Goal: Task Accomplishment & Management: Complete application form

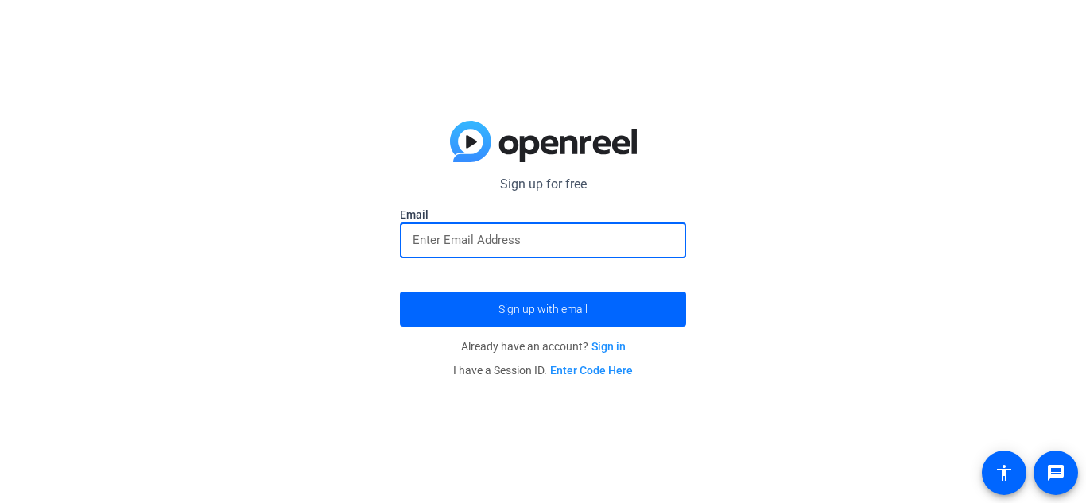
click at [533, 232] on input "email" at bounding box center [543, 240] width 261 height 19
type input "[EMAIL_ADDRESS][PERSON_NAME][DOMAIN_NAME]"
click at [400, 292] on button "Sign up with email" at bounding box center [543, 309] width 286 height 35
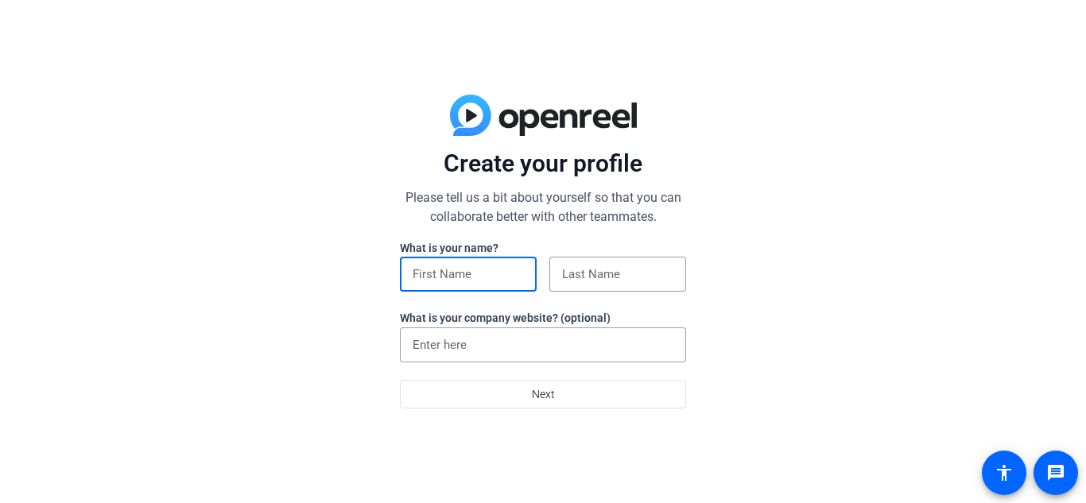
click at [459, 278] on input at bounding box center [468, 274] width 111 height 19
type input "[DEMOGRAPHIC_DATA]"
click at [571, 277] on input at bounding box center [617, 274] width 111 height 19
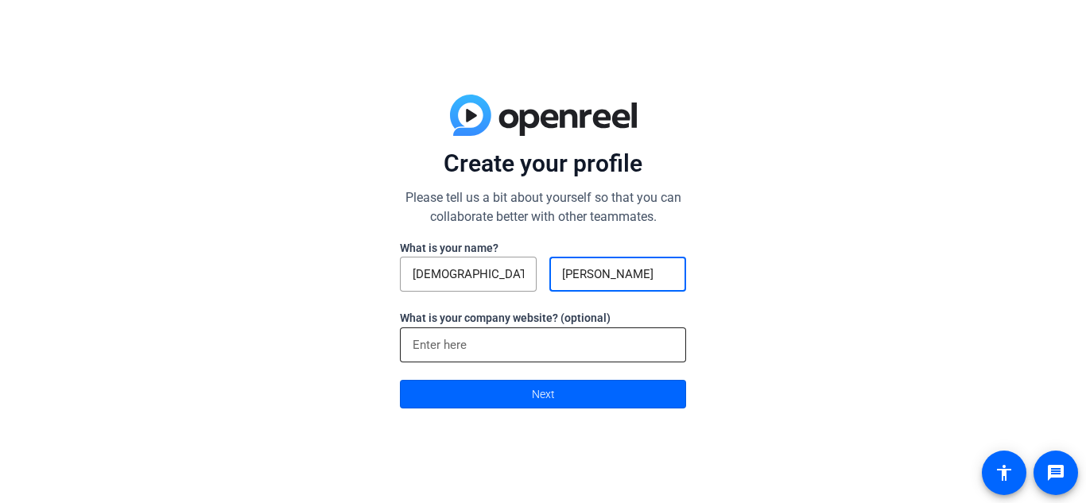
type input "[PERSON_NAME]"
click at [539, 339] on input at bounding box center [543, 344] width 261 height 19
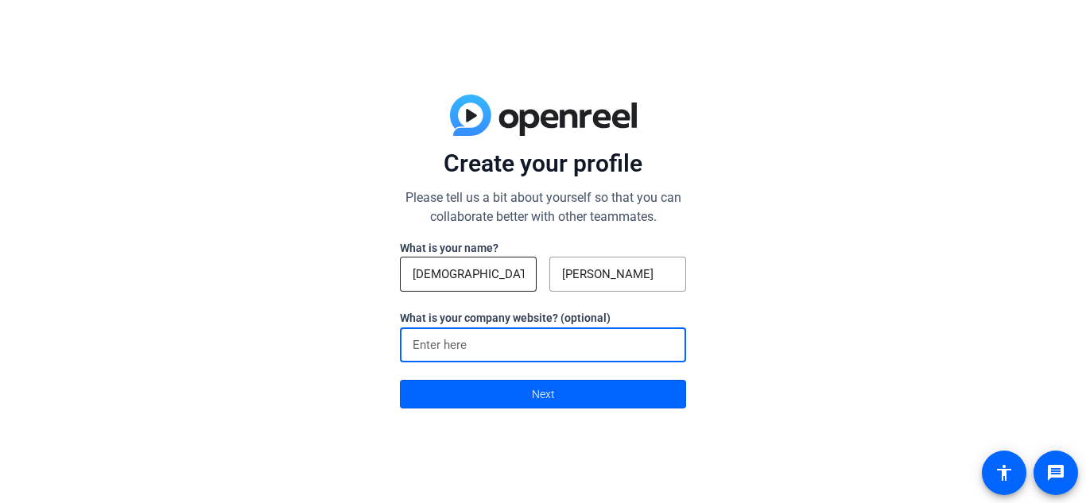
click at [467, 270] on input "[DEMOGRAPHIC_DATA]" at bounding box center [468, 274] width 111 height 19
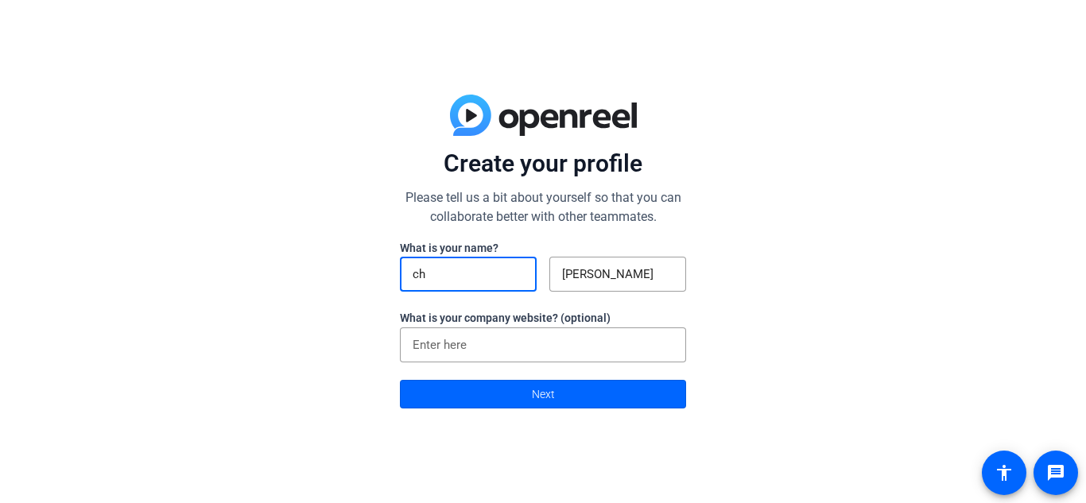
type input "c"
type input "[PERSON_NAME]"
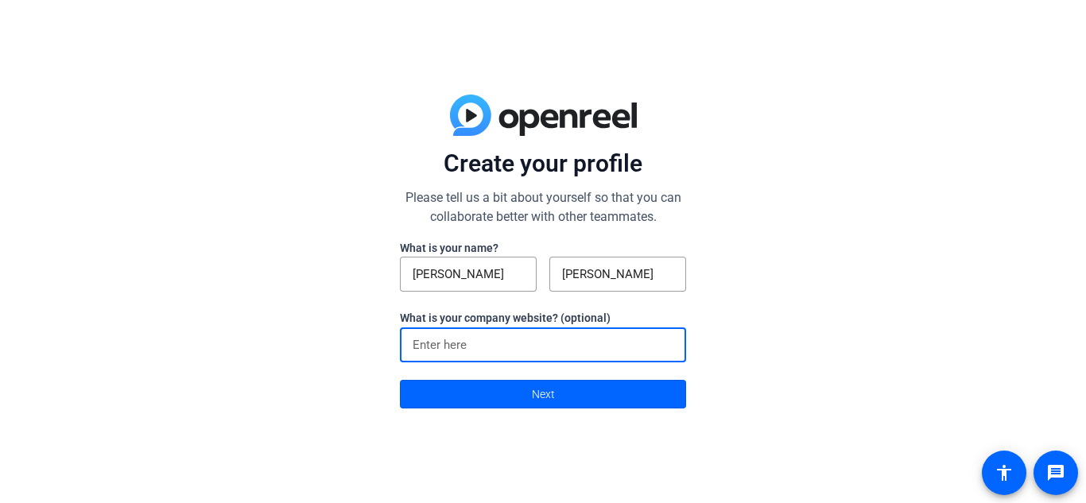
click at [505, 347] on input at bounding box center [543, 344] width 261 height 19
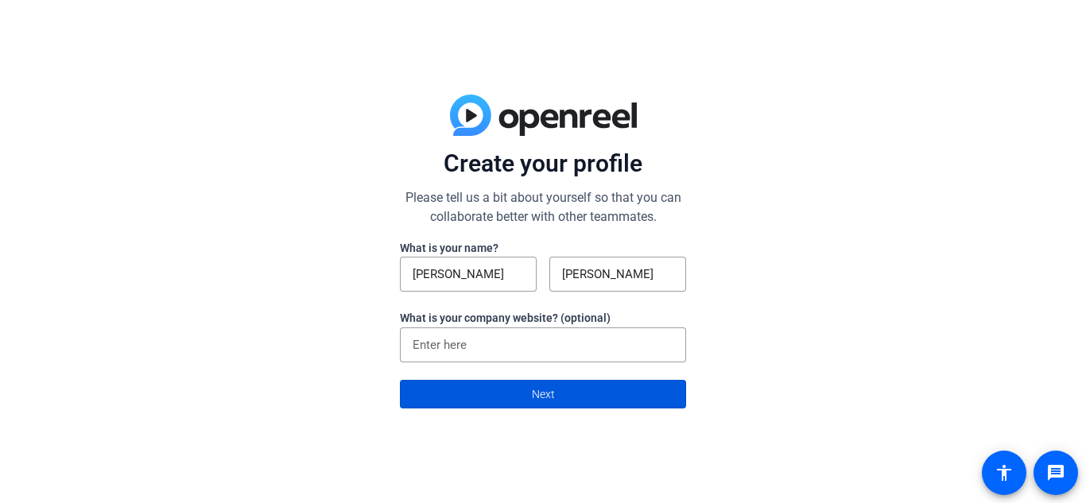
click at [525, 393] on span at bounding box center [543, 394] width 285 height 38
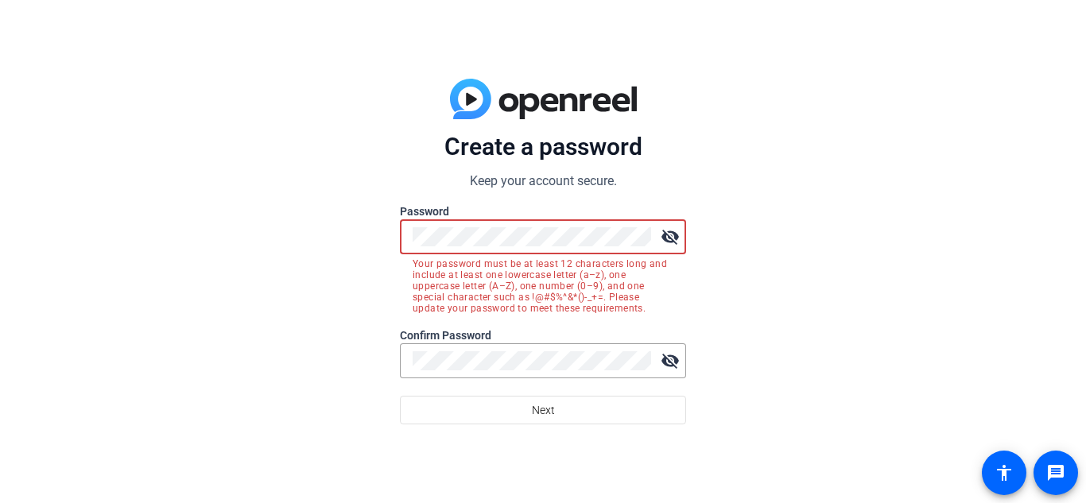
click at [669, 238] on mat-icon "visibility_off" at bounding box center [670, 237] width 32 height 32
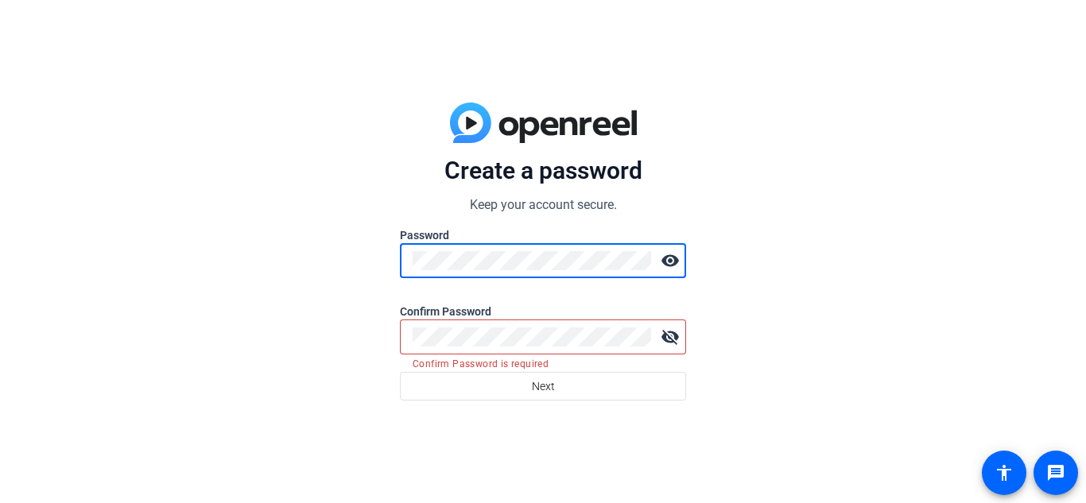
click at [202, 237] on div "Create a password Keep your account secure. Password visibility Confirm Passwor…" at bounding box center [543, 251] width 1086 height 503
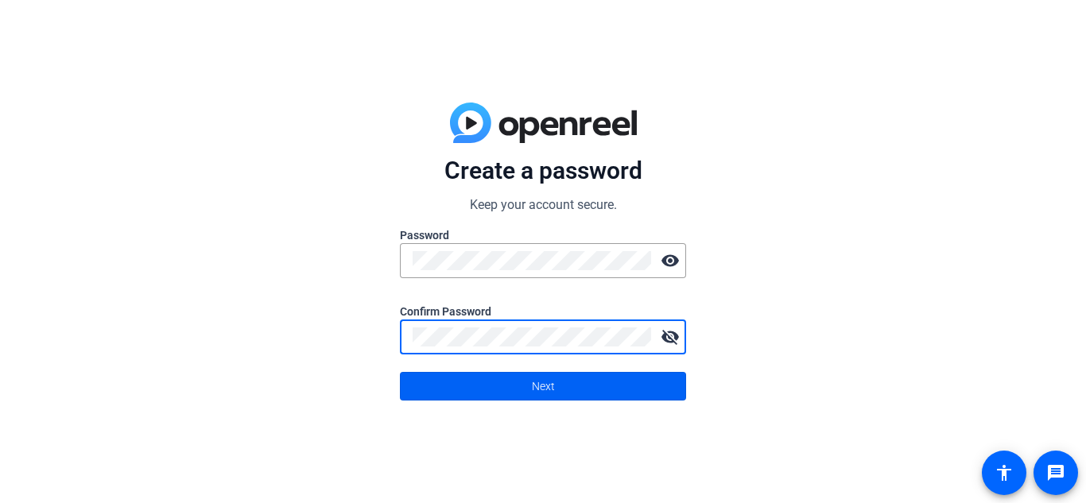
click at [500, 383] on span at bounding box center [543, 386] width 285 height 38
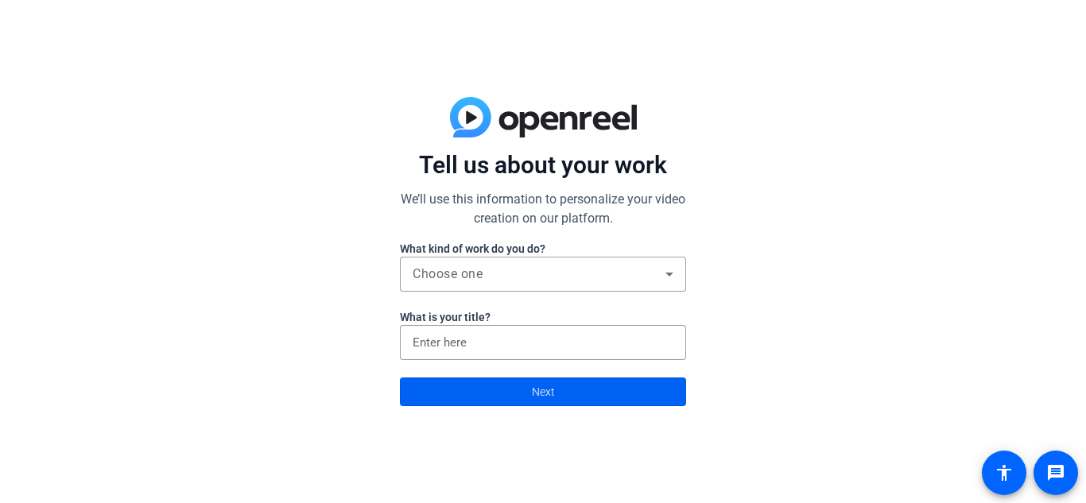
click at [512, 383] on span at bounding box center [543, 392] width 285 height 38
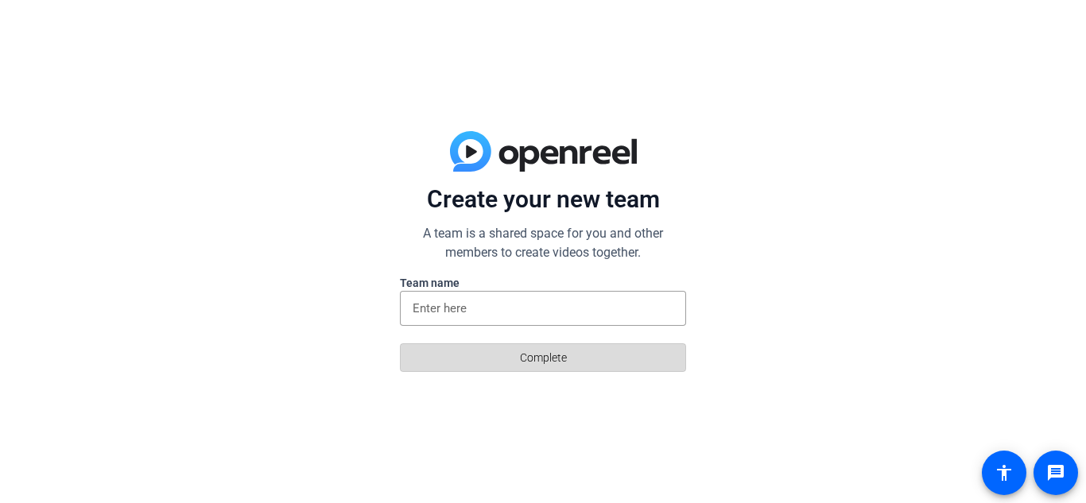
click at [486, 363] on span at bounding box center [543, 358] width 285 height 38
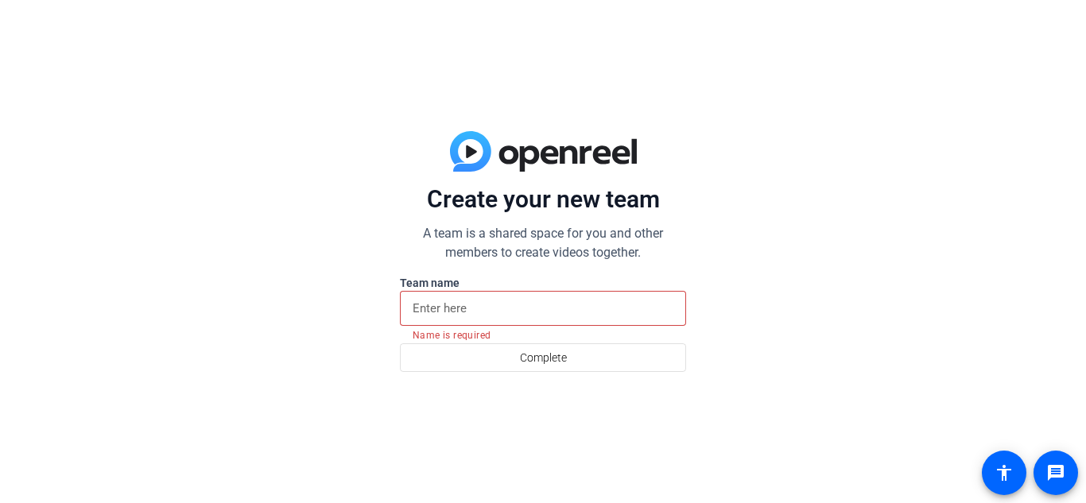
click at [455, 313] on input at bounding box center [543, 308] width 261 height 19
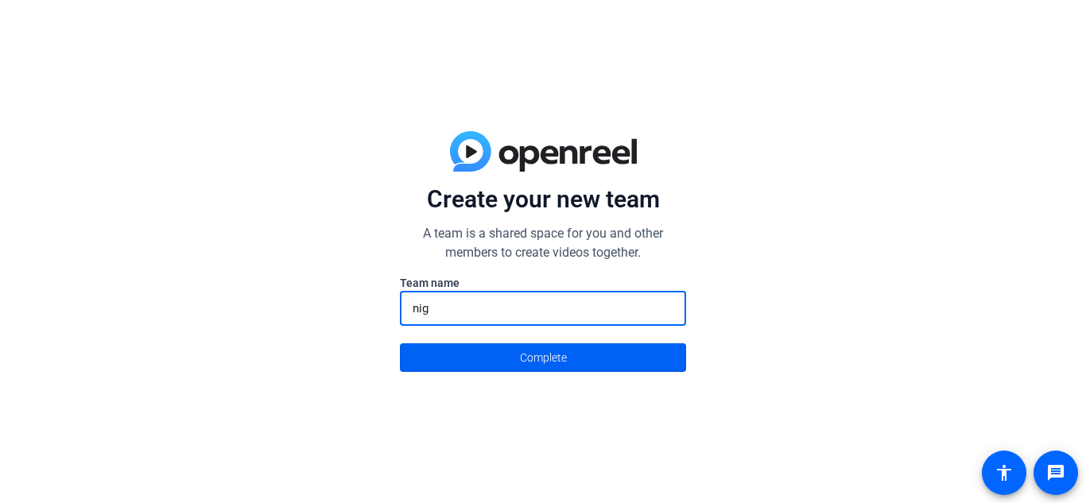
type input "nig"
click at [465, 351] on span at bounding box center [543, 358] width 285 height 38
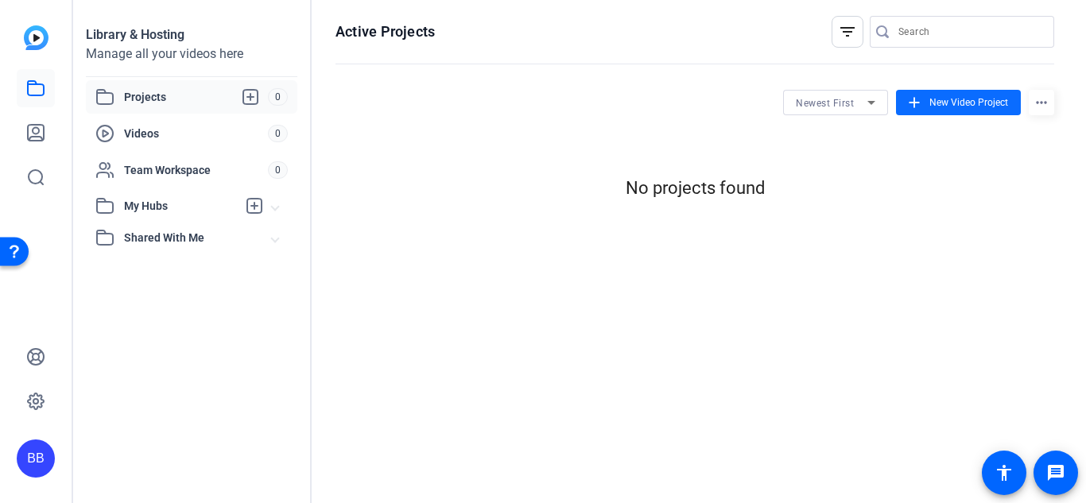
click at [944, 111] on span at bounding box center [958, 102] width 125 height 38
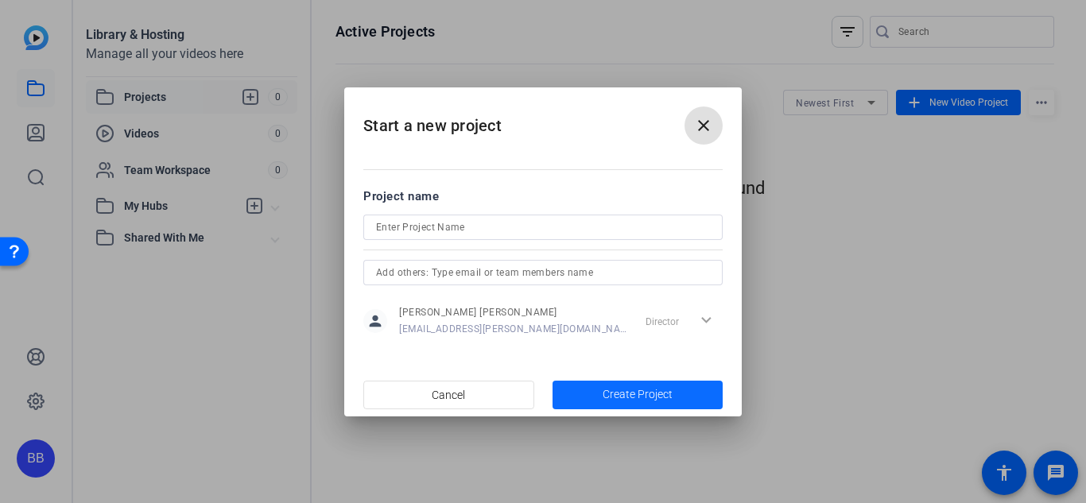
click at [622, 399] on span "Create Project" at bounding box center [638, 394] width 70 height 17
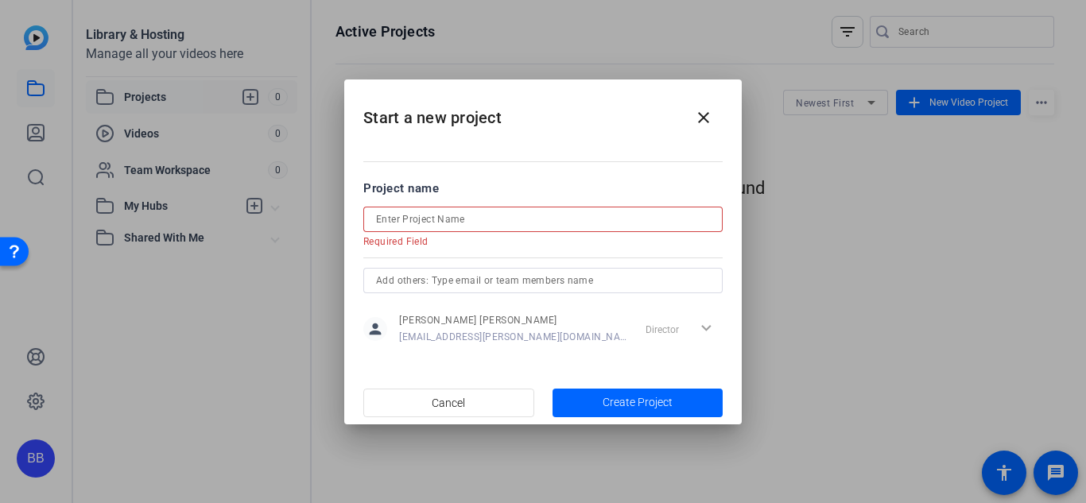
click at [418, 217] on input at bounding box center [543, 219] width 334 height 19
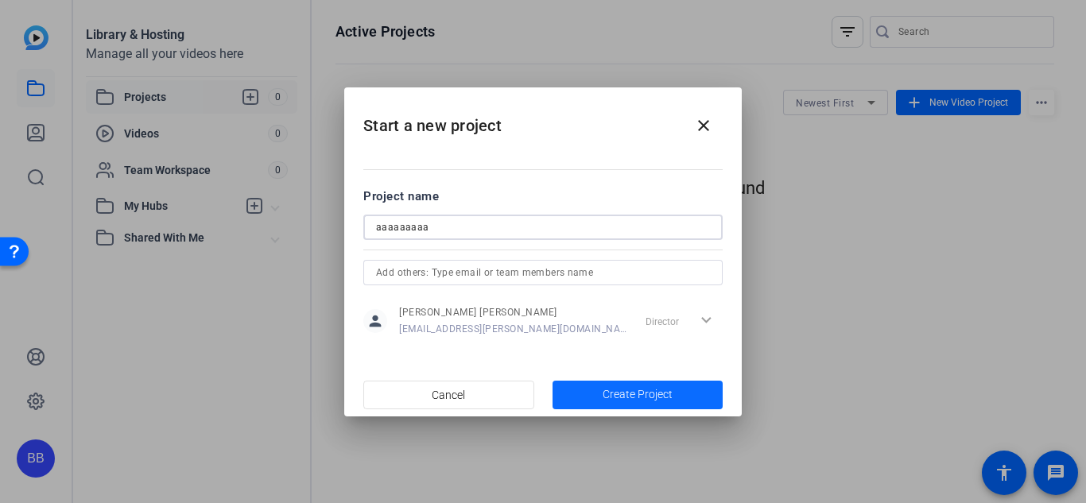
type input "aaaaaaaaa"
click at [591, 386] on span "button" at bounding box center [638, 395] width 171 height 38
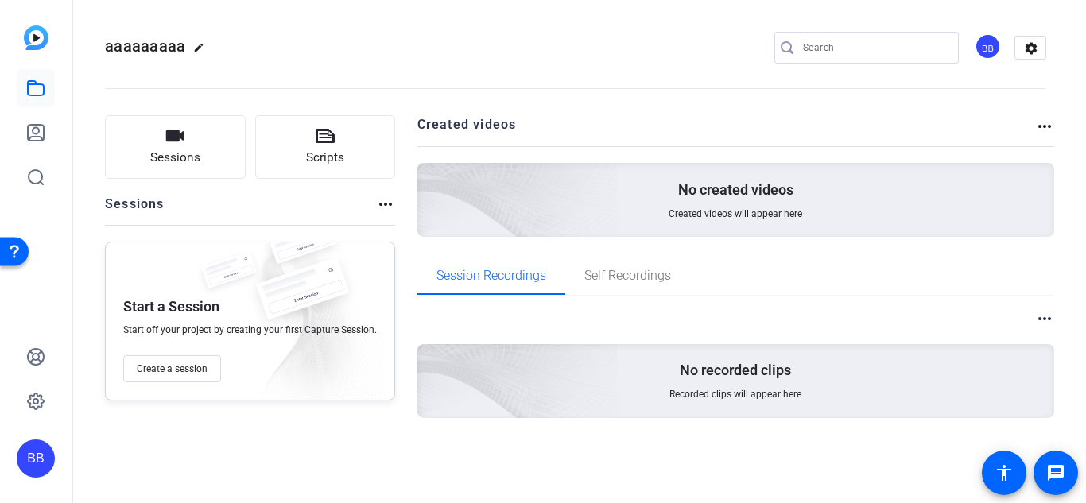
click at [934, 198] on div "No created videos Created videos will appear here" at bounding box center [736, 200] width 638 height 74
click at [1037, 132] on mat-icon "more_horiz" at bounding box center [1044, 126] width 19 height 19
click at [635, 167] on div at bounding box center [543, 251] width 1086 height 503
click at [635, 167] on div "No created videos Created videos will appear here" at bounding box center [736, 200] width 638 height 74
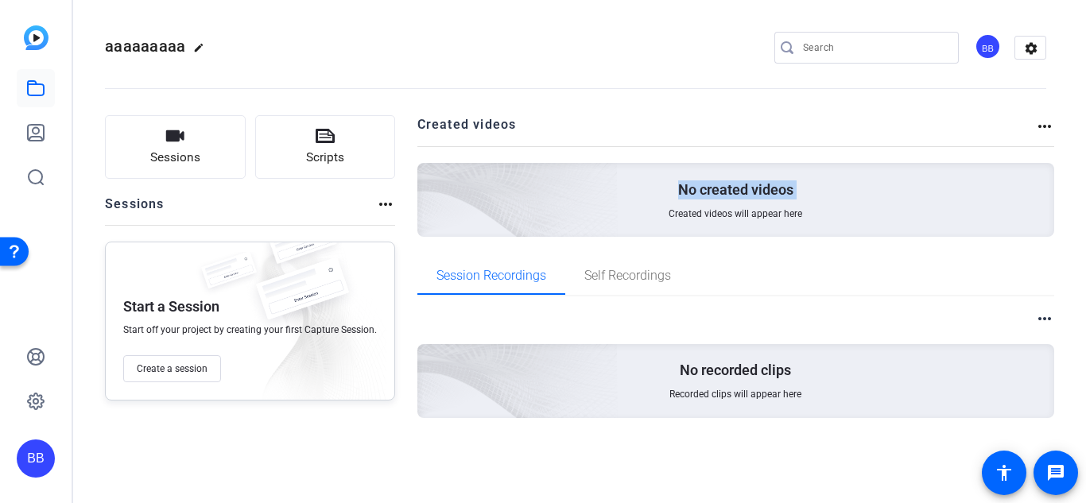
click at [635, 167] on div "No created videos Created videos will appear here" at bounding box center [736, 200] width 638 height 74
click at [680, 127] on h2 "Created videos" at bounding box center [726, 130] width 618 height 31
click at [206, 145] on button "Sessions" at bounding box center [175, 147] width 141 height 64
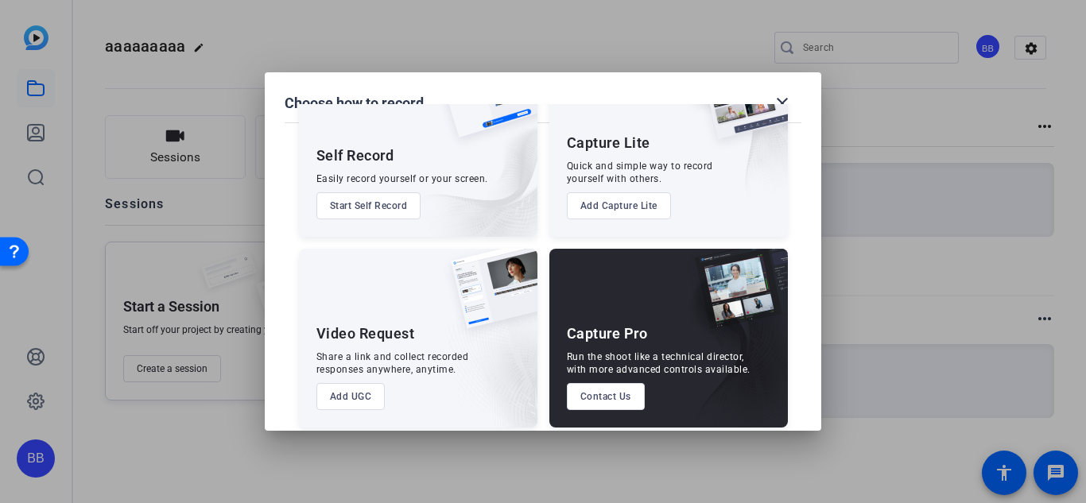
scroll to position [91, 0]
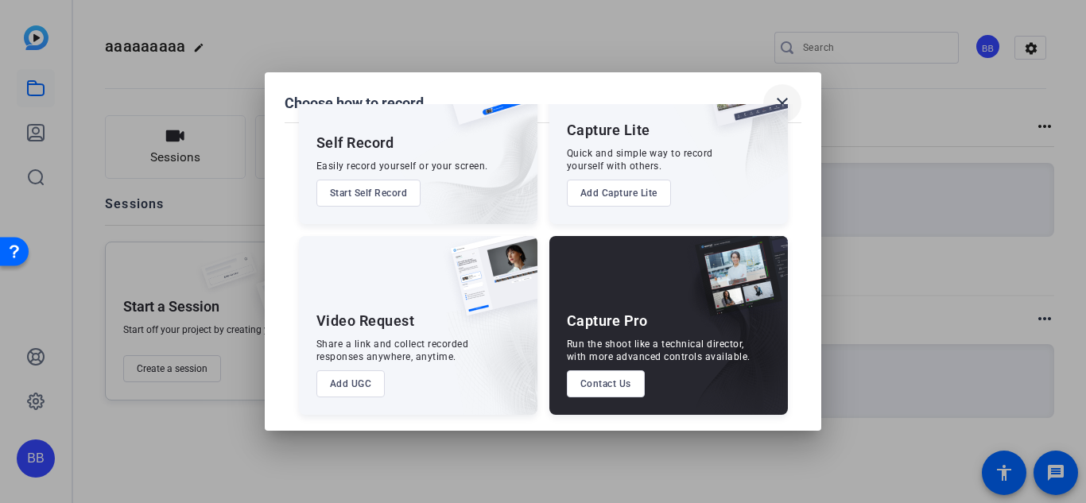
click at [777, 98] on mat-icon "close" at bounding box center [782, 103] width 19 height 19
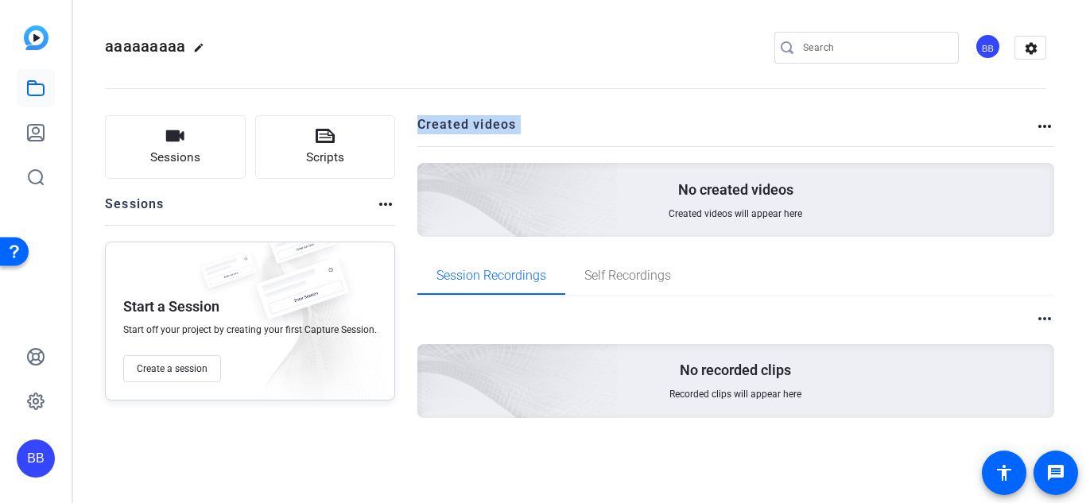
click at [777, 98] on openreel-divider-bar at bounding box center [575, 84] width 941 height 48
click at [186, 374] on span "Create a session" at bounding box center [172, 369] width 71 height 13
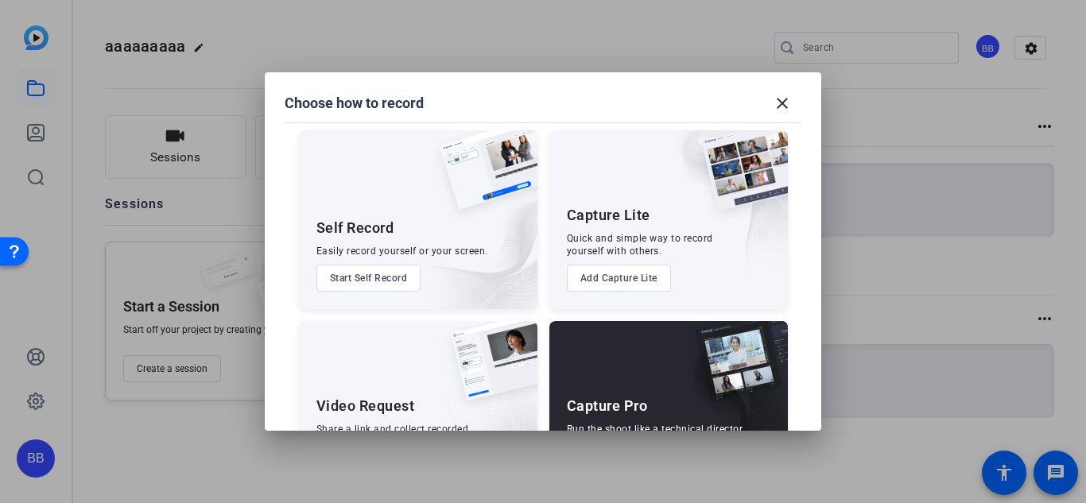
scroll to position [0, 0]
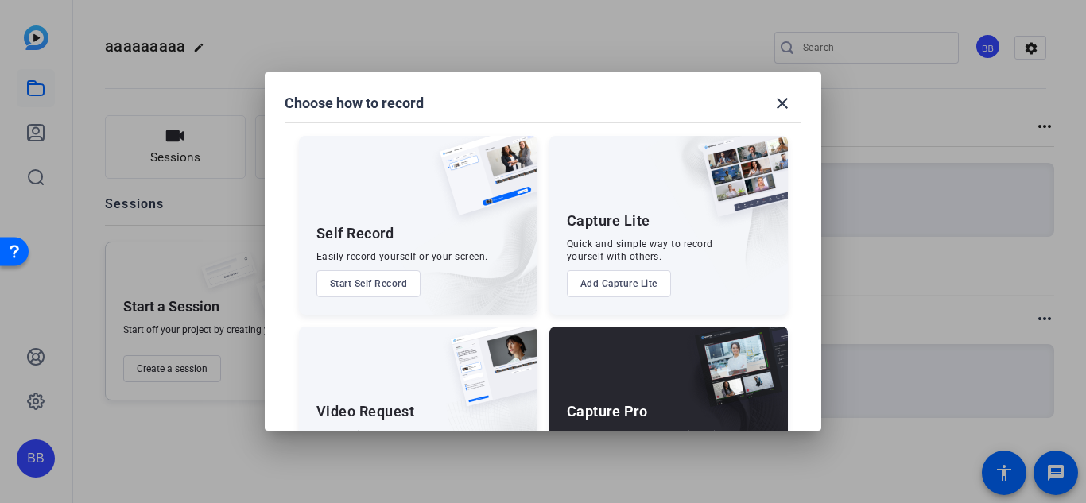
click at [391, 290] on button "Start Self Record" at bounding box center [368, 283] width 105 height 27
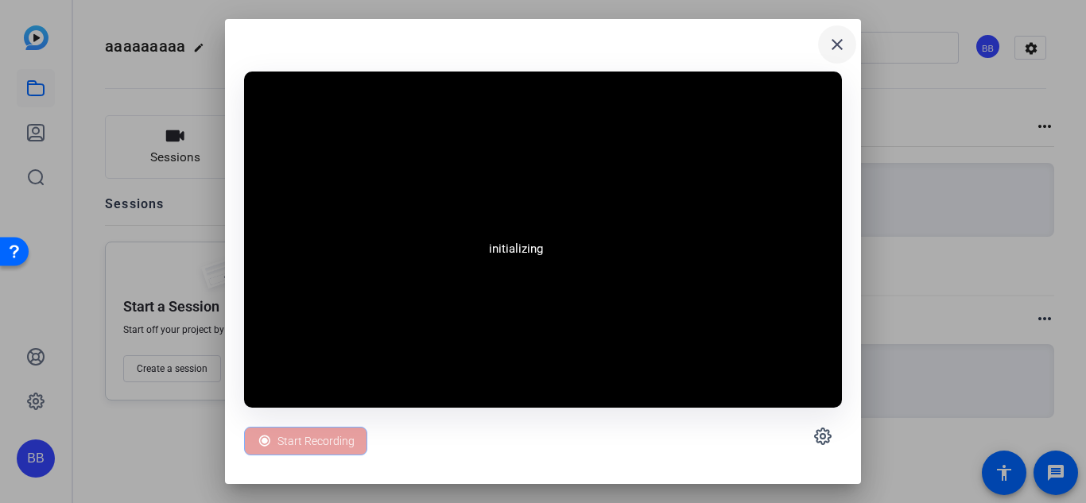
click at [847, 49] on span at bounding box center [837, 44] width 38 height 38
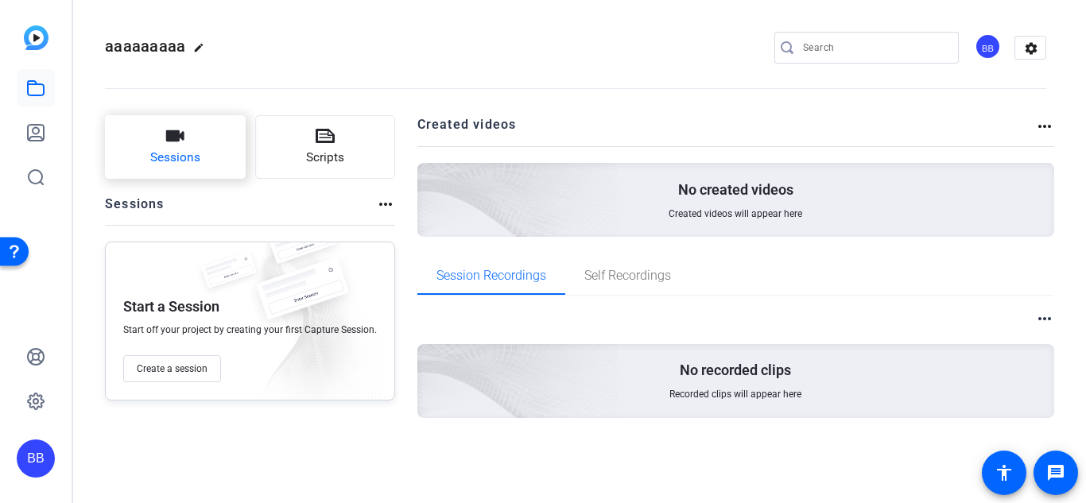
click at [200, 151] on button "Sessions" at bounding box center [175, 147] width 141 height 64
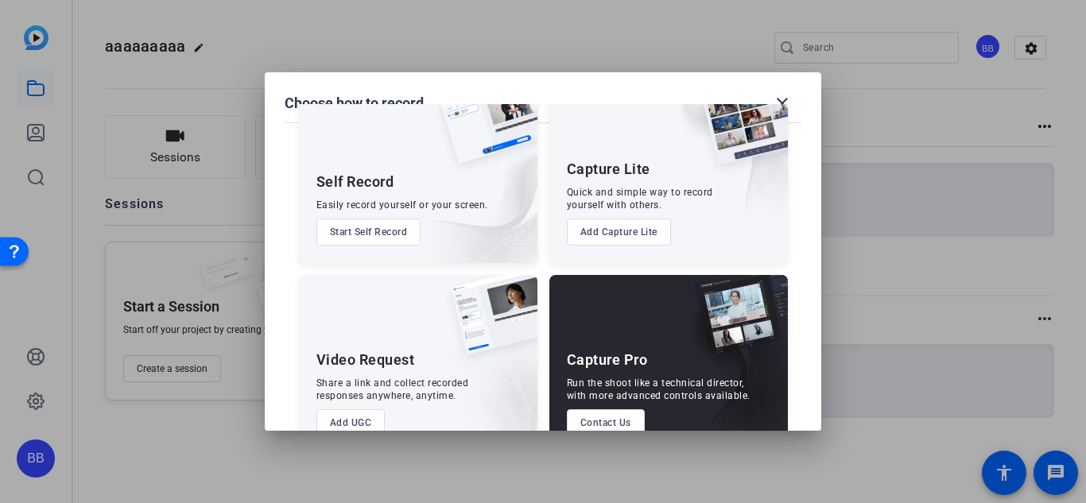
scroll to position [91, 0]
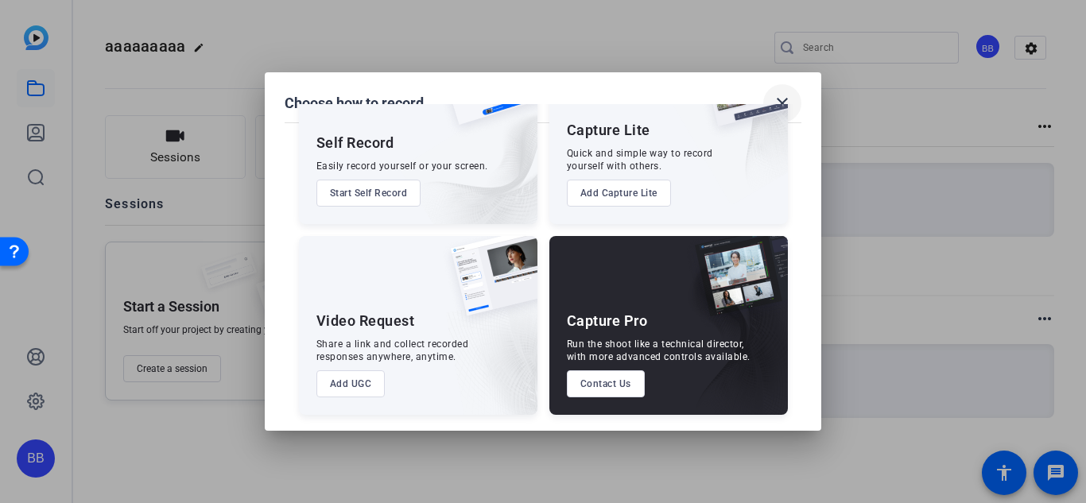
click at [793, 99] on span at bounding box center [782, 103] width 38 height 38
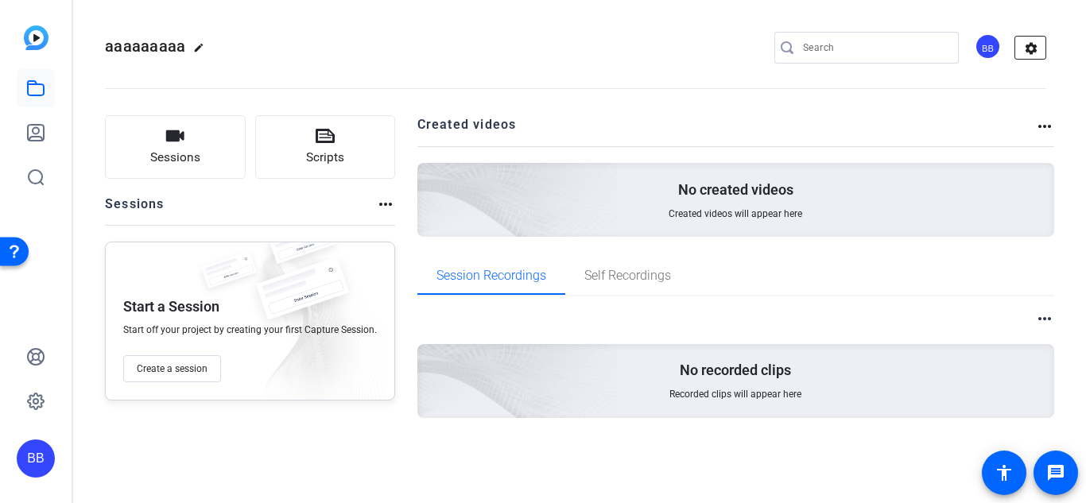
click at [1034, 53] on mat-icon "settings" at bounding box center [1031, 49] width 32 height 24
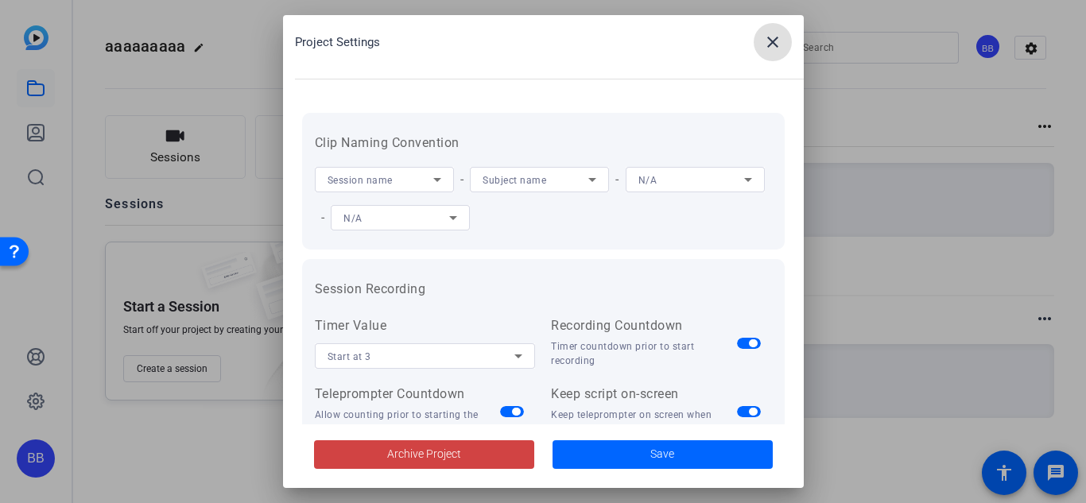
click at [519, 182] on span "Subject name" at bounding box center [515, 180] width 64 height 11
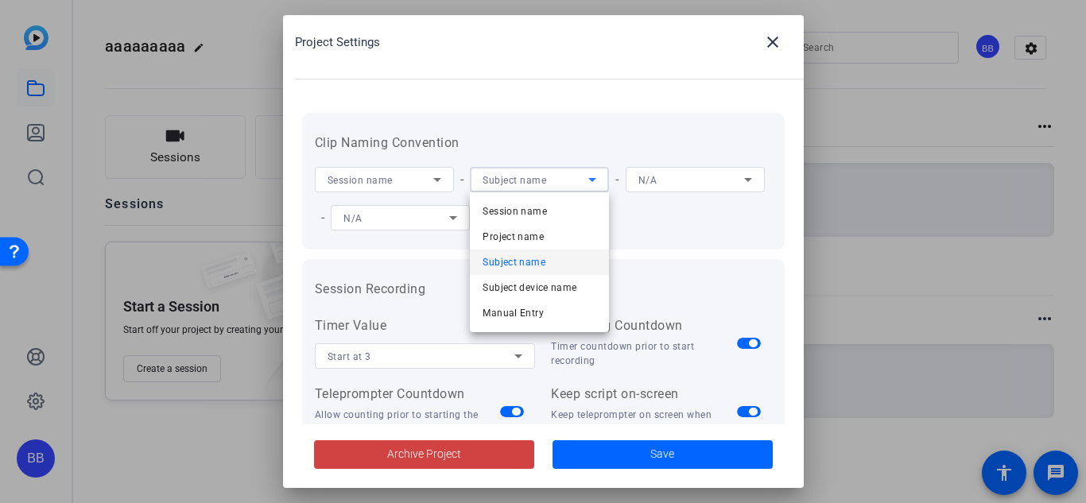
click at [519, 182] on div at bounding box center [543, 251] width 1086 height 503
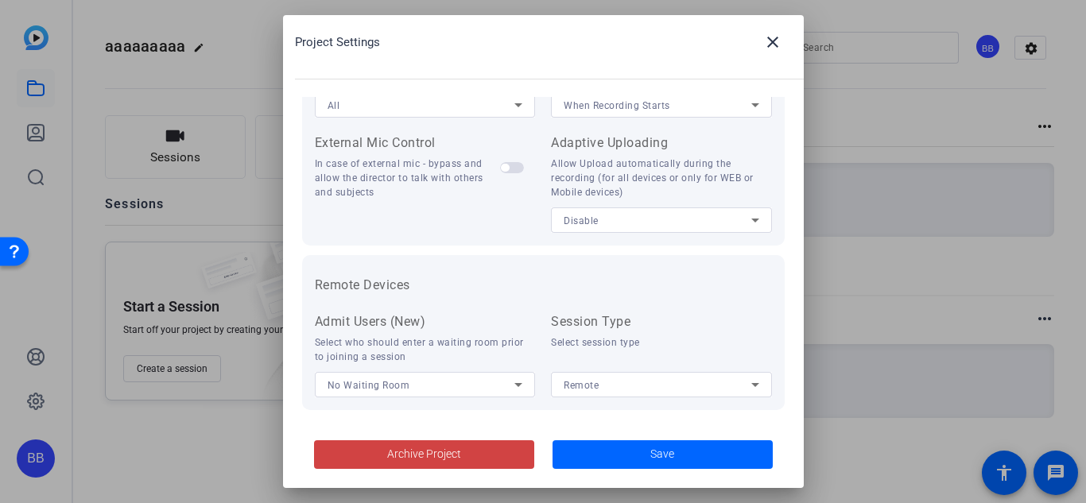
scroll to position [398, 0]
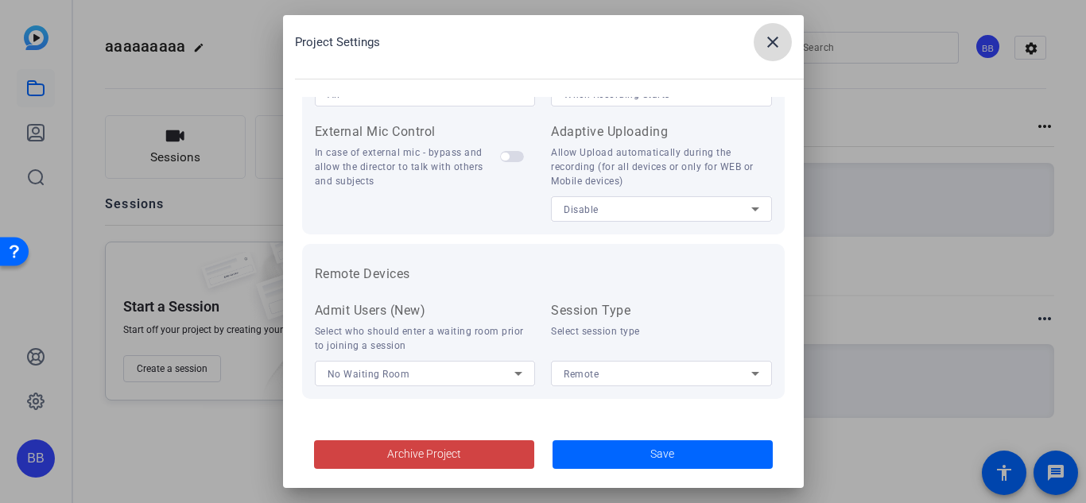
click at [775, 47] on mat-icon "close" at bounding box center [772, 42] width 19 height 19
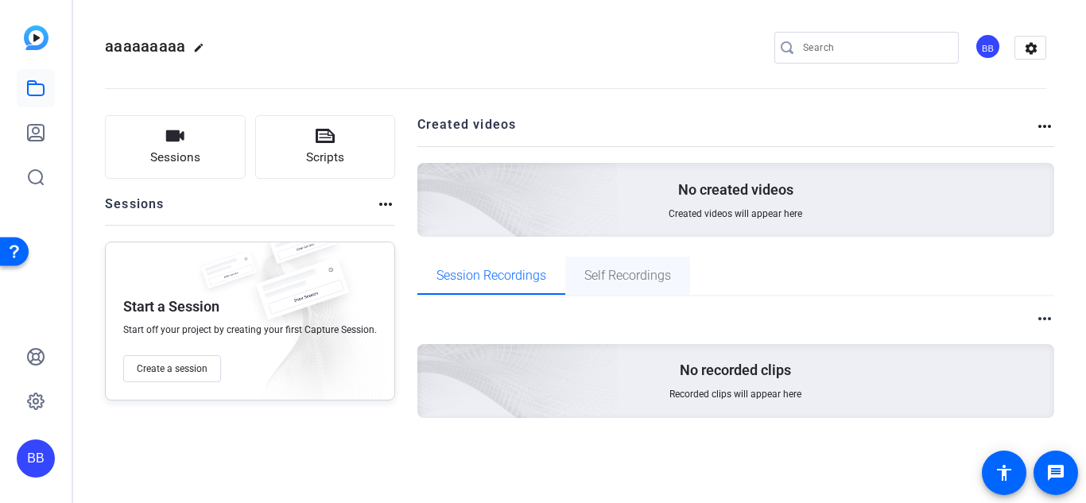
click at [621, 278] on span "Self Recordings" at bounding box center [627, 275] width 87 height 13
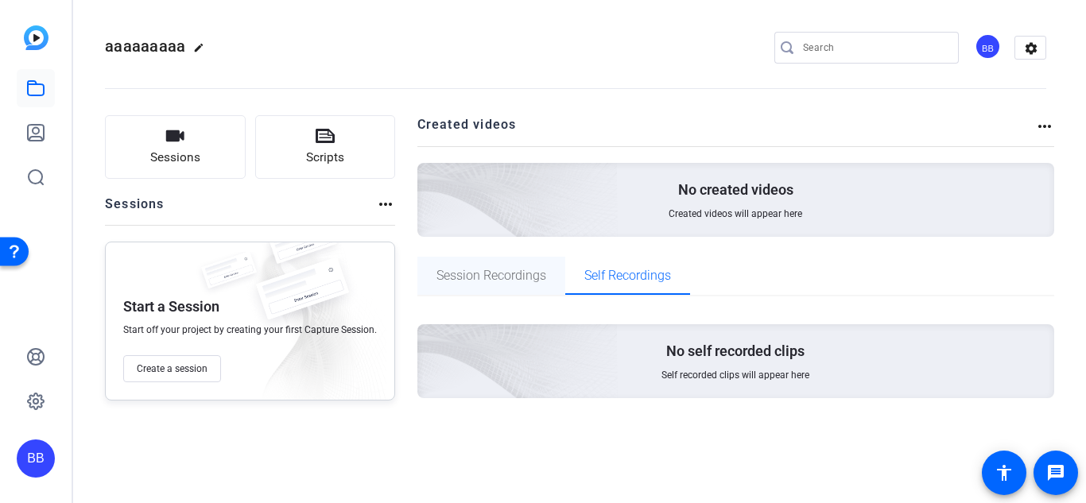
click at [537, 275] on span "Session Recordings" at bounding box center [491, 275] width 110 height 13
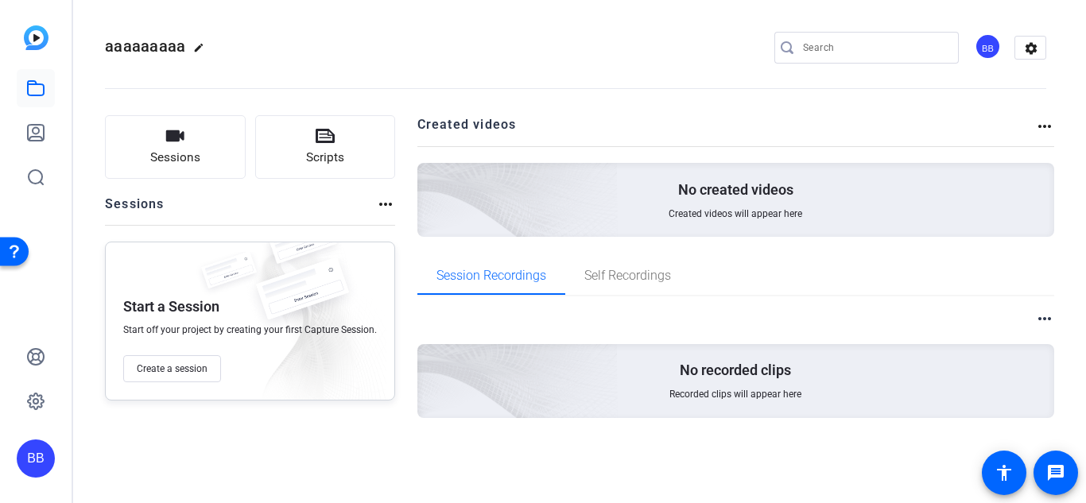
click at [1041, 323] on mat-icon "more_horiz" at bounding box center [1044, 318] width 19 height 19
click at [711, 99] on div at bounding box center [543, 251] width 1086 height 503
click at [25, 416] on link at bounding box center [36, 401] width 38 height 38
